Goal: Transaction & Acquisition: Purchase product/service

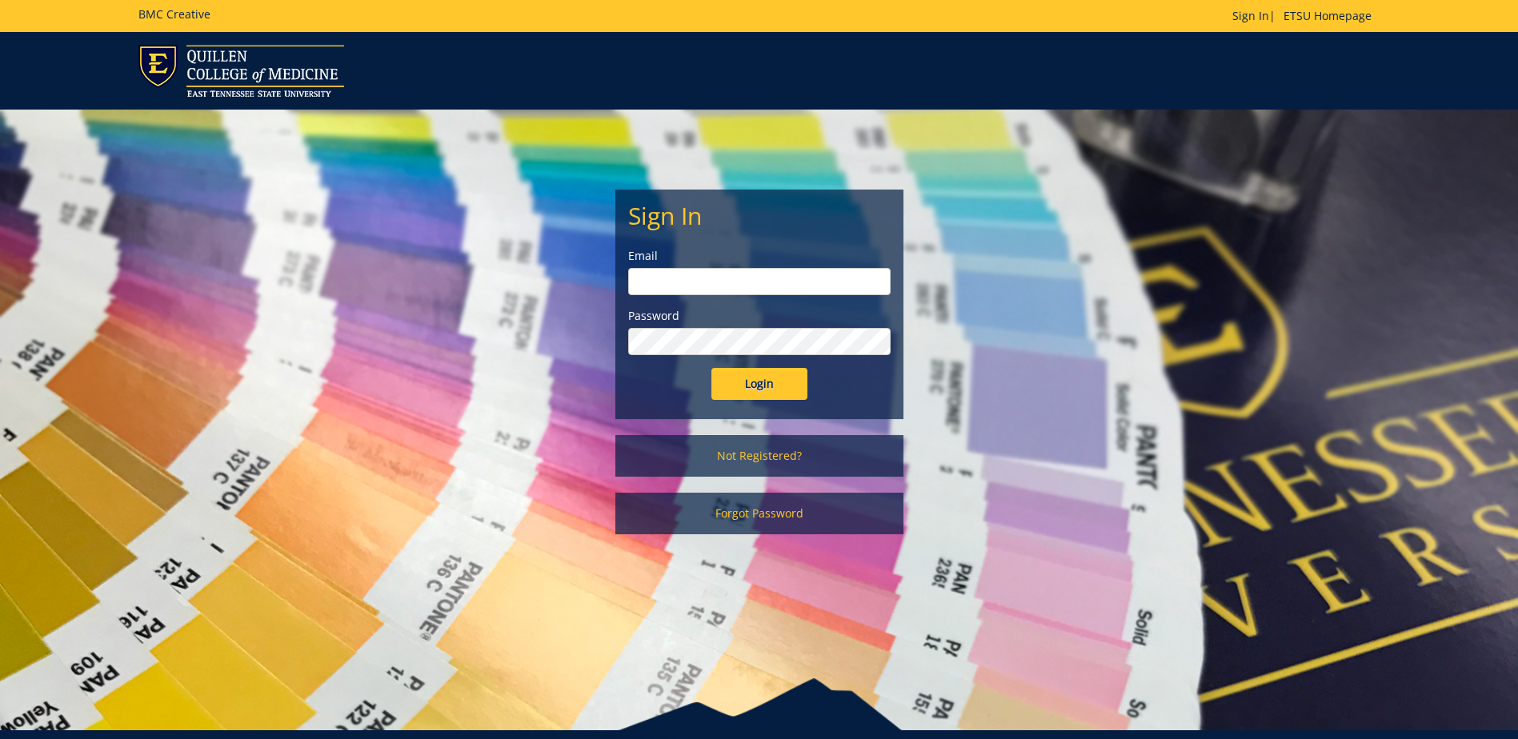
click at [665, 275] on input "email" at bounding box center [759, 281] width 263 height 27
type input "owenst@etsu.edu"
click at [764, 391] on input "Login" at bounding box center [759, 384] width 96 height 32
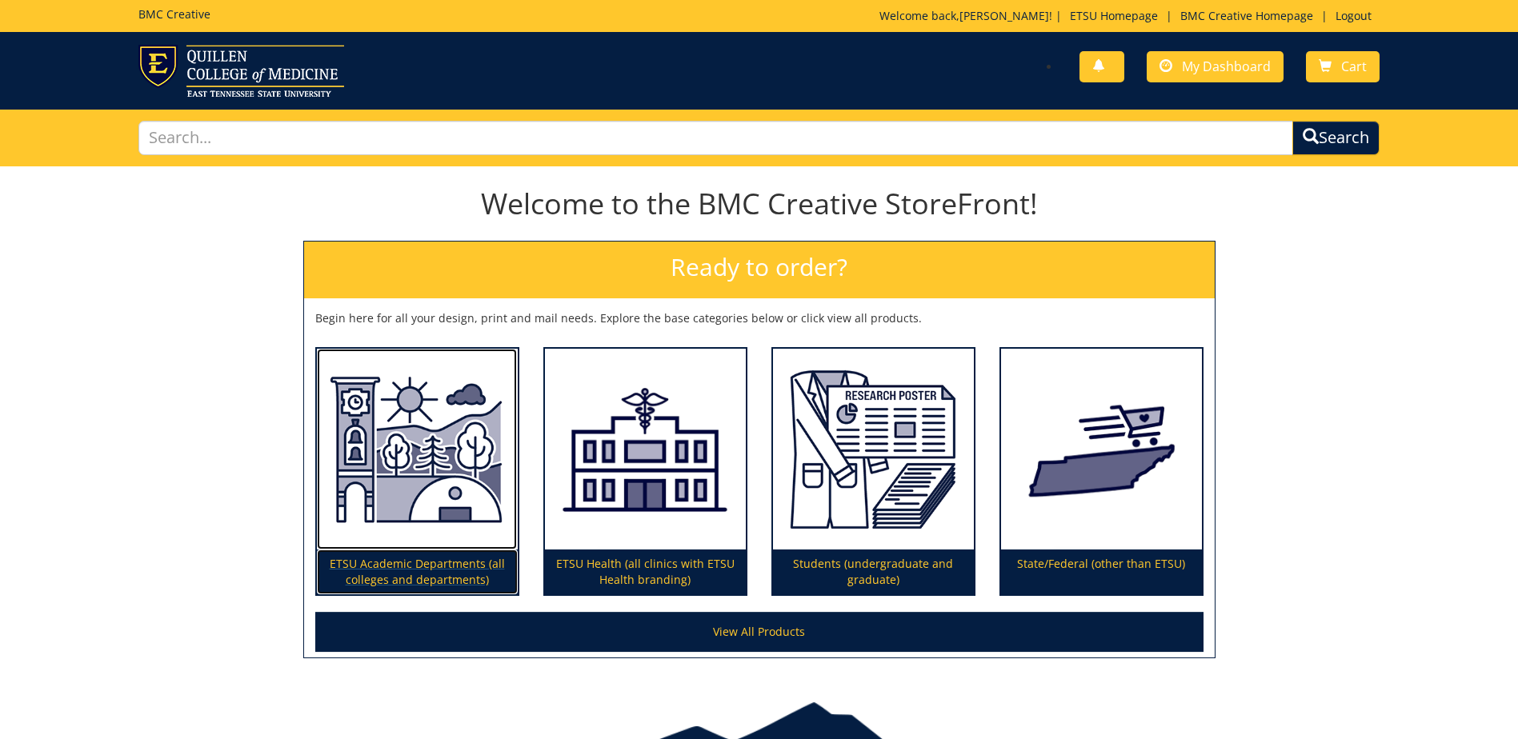
click at [423, 520] on img at bounding box center [417, 450] width 201 height 202
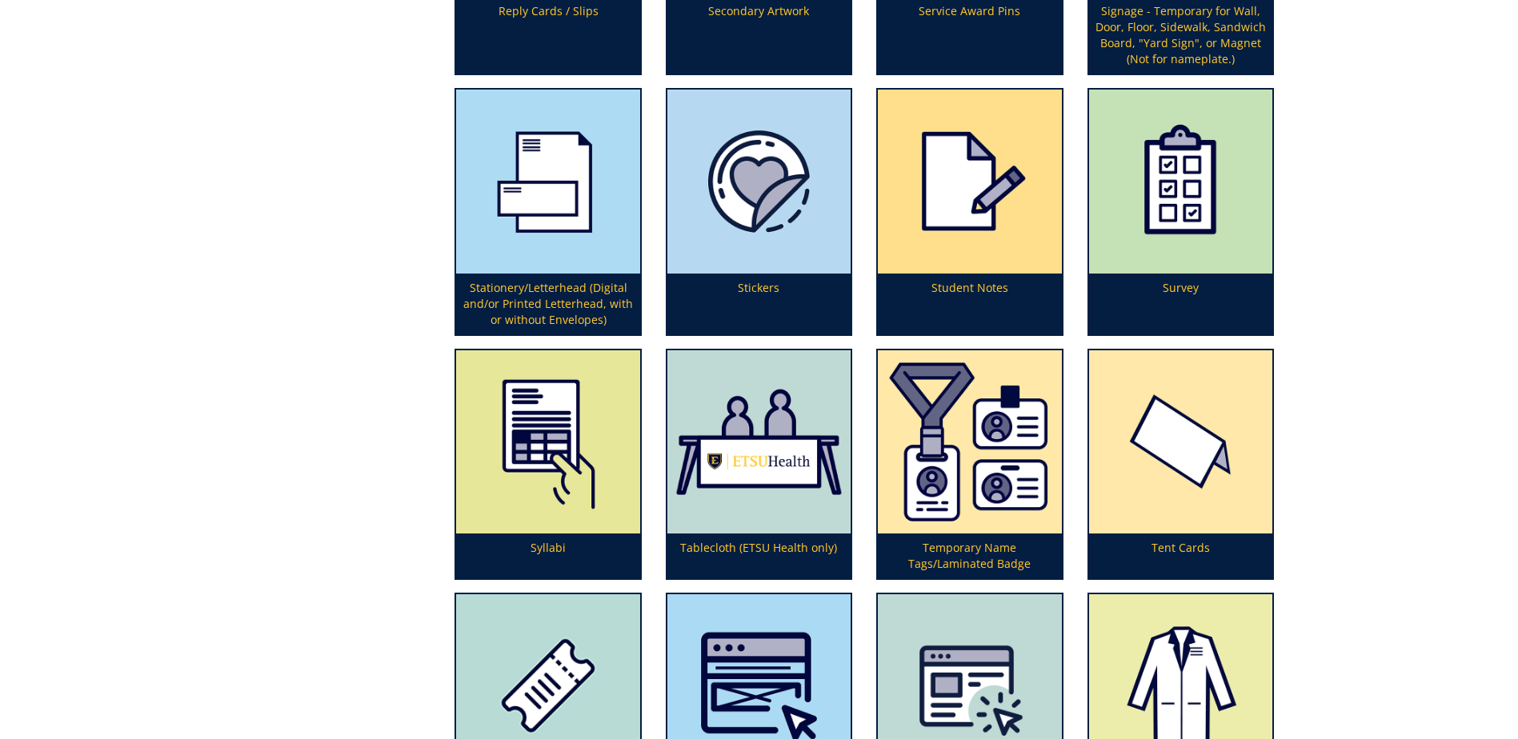
scroll to position [4929, 0]
